Goal: Task Accomplishment & Management: Use online tool/utility

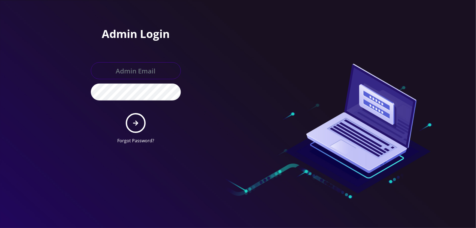
type input "[EMAIL_ADDRESS][DOMAIN_NAME]"
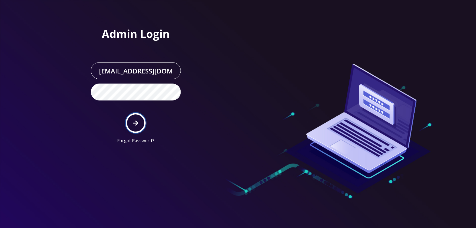
click at [129, 121] on button "submit" at bounding box center [136, 123] width 20 height 20
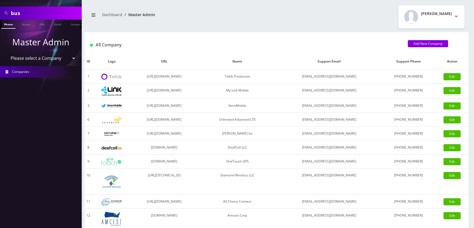
click at [53, 60] on select "Please select a Company Teltik Production My Link Mobile VennMobile Unlimited A…" at bounding box center [41, 58] width 70 height 10
select select "15"
click at [6, 53] on select "Please select a Company Teltik Production My Link Mobile VennMobile Unlimited A…" at bounding box center [41, 58] width 70 height 10
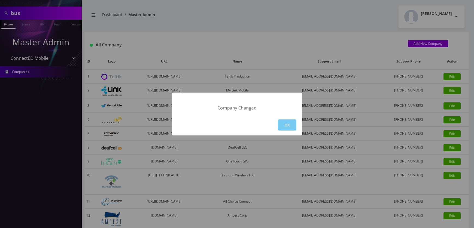
click at [296, 126] on button "OK" at bounding box center [287, 124] width 19 height 11
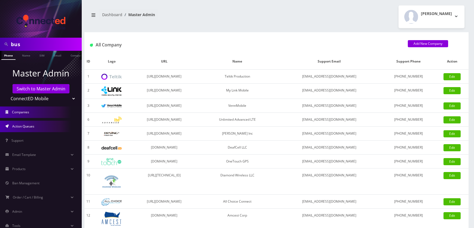
click at [31, 126] on span "Action Queues" at bounding box center [23, 126] width 22 height 5
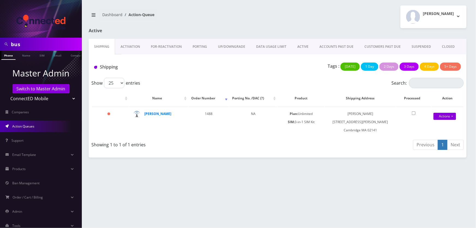
click at [350, 15] on div "Andie Kaplan Logout" at bounding box center [374, 16] width 193 height 23
click at [155, 113] on strong "Hanna Jafferjee" at bounding box center [157, 113] width 27 height 5
click at [154, 112] on strong "Hanna Jafferjee" at bounding box center [157, 113] width 27 height 5
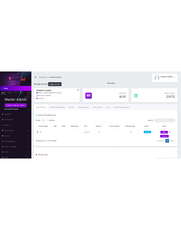
scroll to position [0, 3]
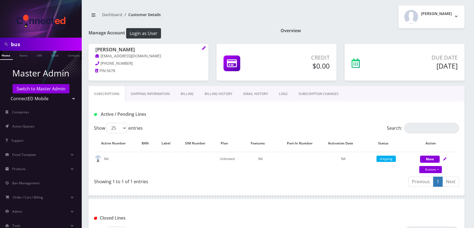
click at [154, 94] on link "Shipping Information" at bounding box center [150, 94] width 50 height 16
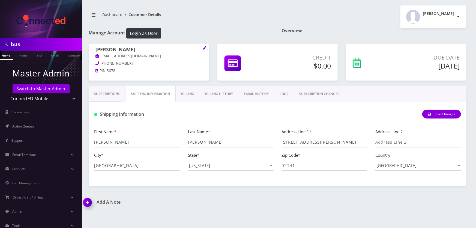
click at [357, 17] on div "Andie Kaplan Logout" at bounding box center [374, 16] width 193 height 23
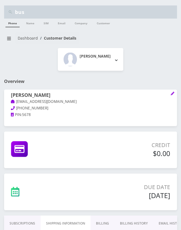
click at [52, 75] on div "Andie Kaplan Logout" at bounding box center [90, 63] width 181 height 31
click at [11, 35] on button "breadcrumb" at bounding box center [9, 38] width 10 height 10
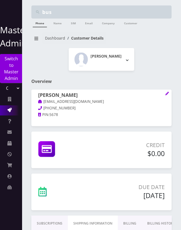
click at [12, 106] on link "Action Queues" at bounding box center [11, 110] width 22 height 10
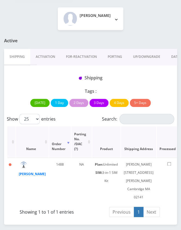
scroll to position [57, 0]
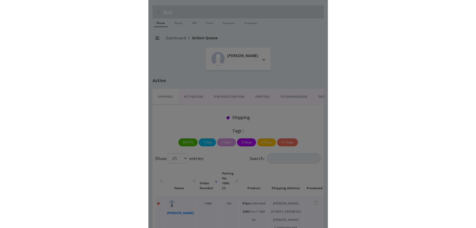
scroll to position [0, 0]
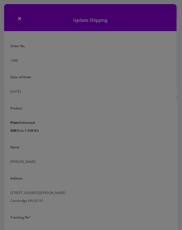
click at [46, 74] on div at bounding box center [91, 115] width 182 height 230
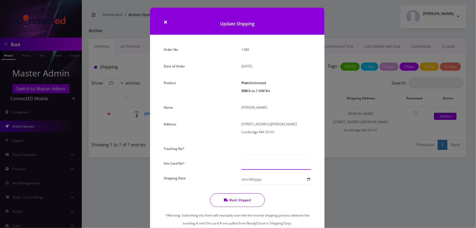
click at [182, 159] on input "text" at bounding box center [276, 164] width 70 height 10
paste input "8901240357129185950"
type input "8901240357129185950"
click at [182, 180] on input "Shipping Date" at bounding box center [276, 179] width 70 height 10
type input "[DATE]"
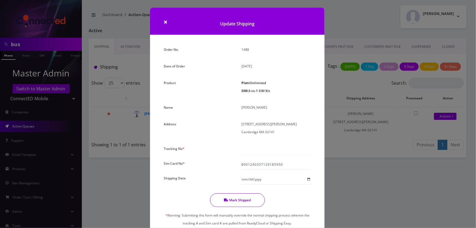
click at [182, 31] on h1 "Update Shipping" at bounding box center [237, 21] width 174 height 27
click at [182, 147] on input "text" at bounding box center [276, 149] width 70 height 10
paste input "392629952717"
type input "392629952717"
click at [182, 198] on button "Mark Shipped" at bounding box center [237, 200] width 55 height 14
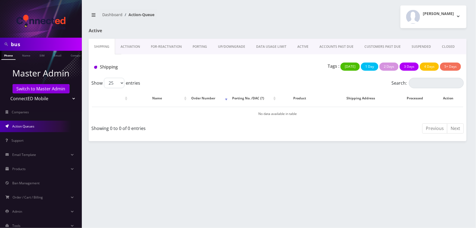
click at [182, 178] on div "bus Phone Name SIM Email Company Customer Dashboard Action-Queue [PERSON_NAME]" at bounding box center [277, 114] width 397 height 228
